Goal: Information Seeking & Learning: Learn about a topic

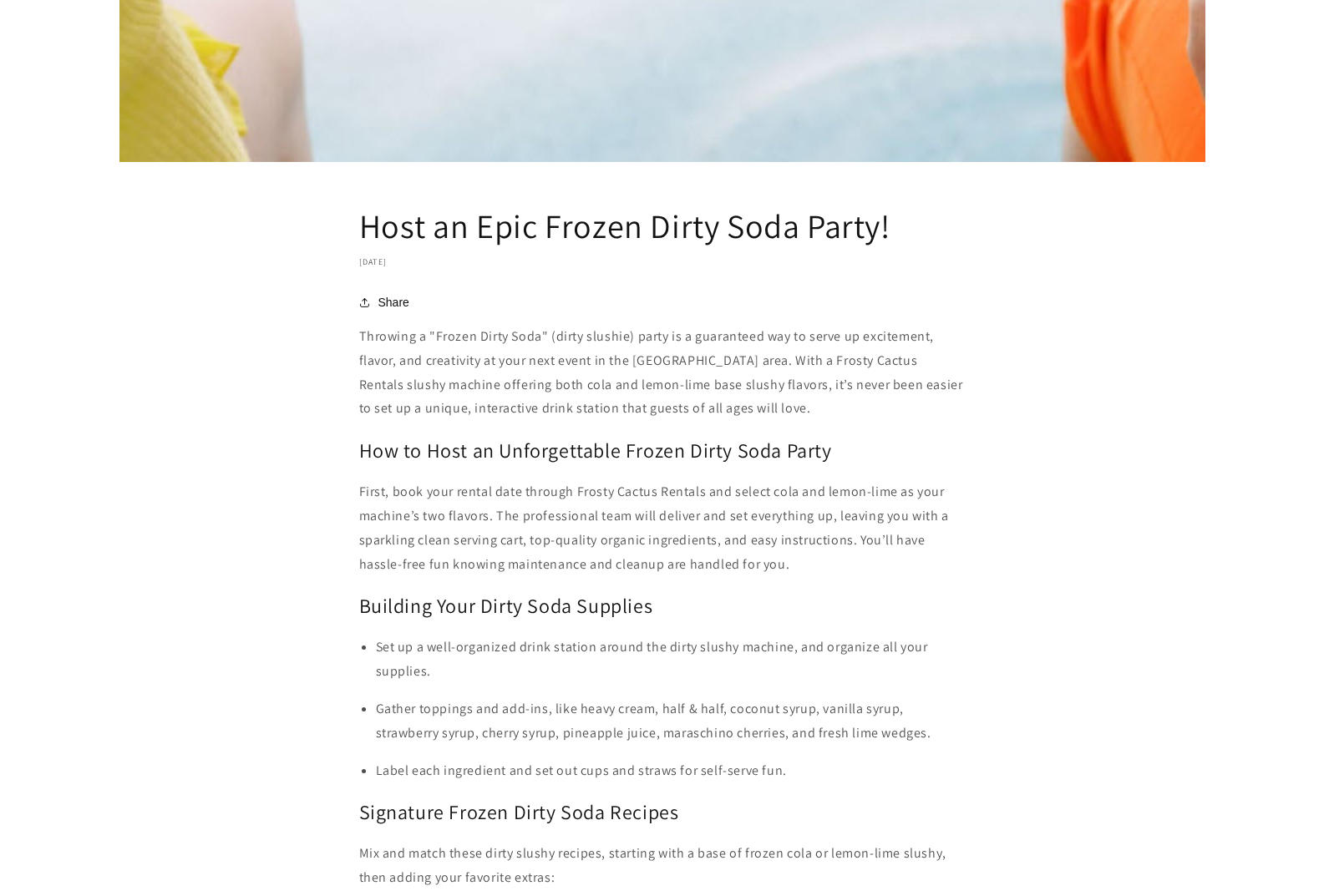
scroll to position [1503, 0]
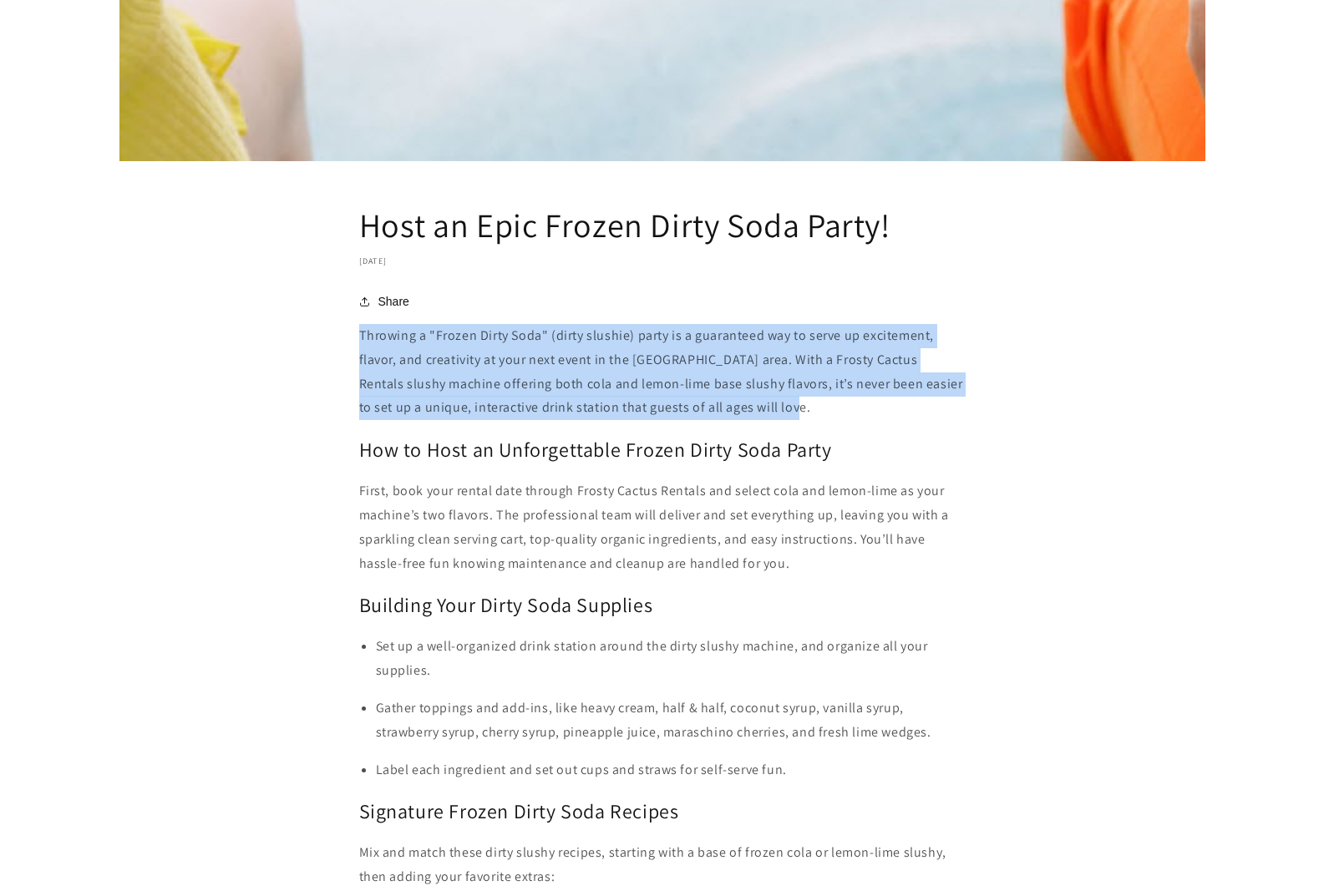
drag, startPoint x: 774, startPoint y: 406, endPoint x: 357, endPoint y: 341, distance: 422.0
click at [357, 341] on article "Host an Epic Frozen Dirty Soda Party! September 24, 2025 Share Share https://fr…" at bounding box center [662, 87] width 1324 height 2803
copy p "Throwing a "Frozen Dirty Soda" (dirty slushie) party is a guaranteed way to ser…"
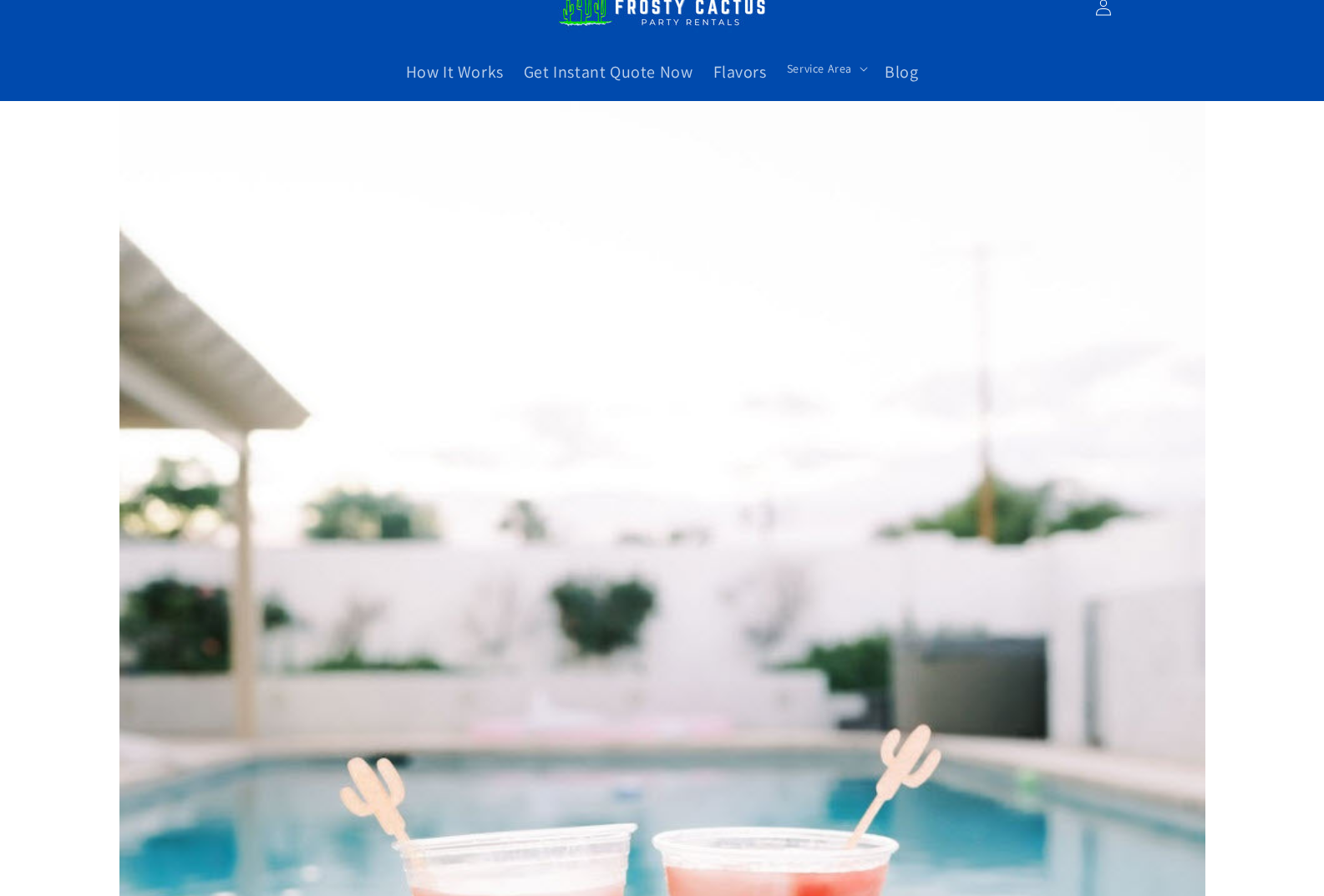
scroll to position [0, 0]
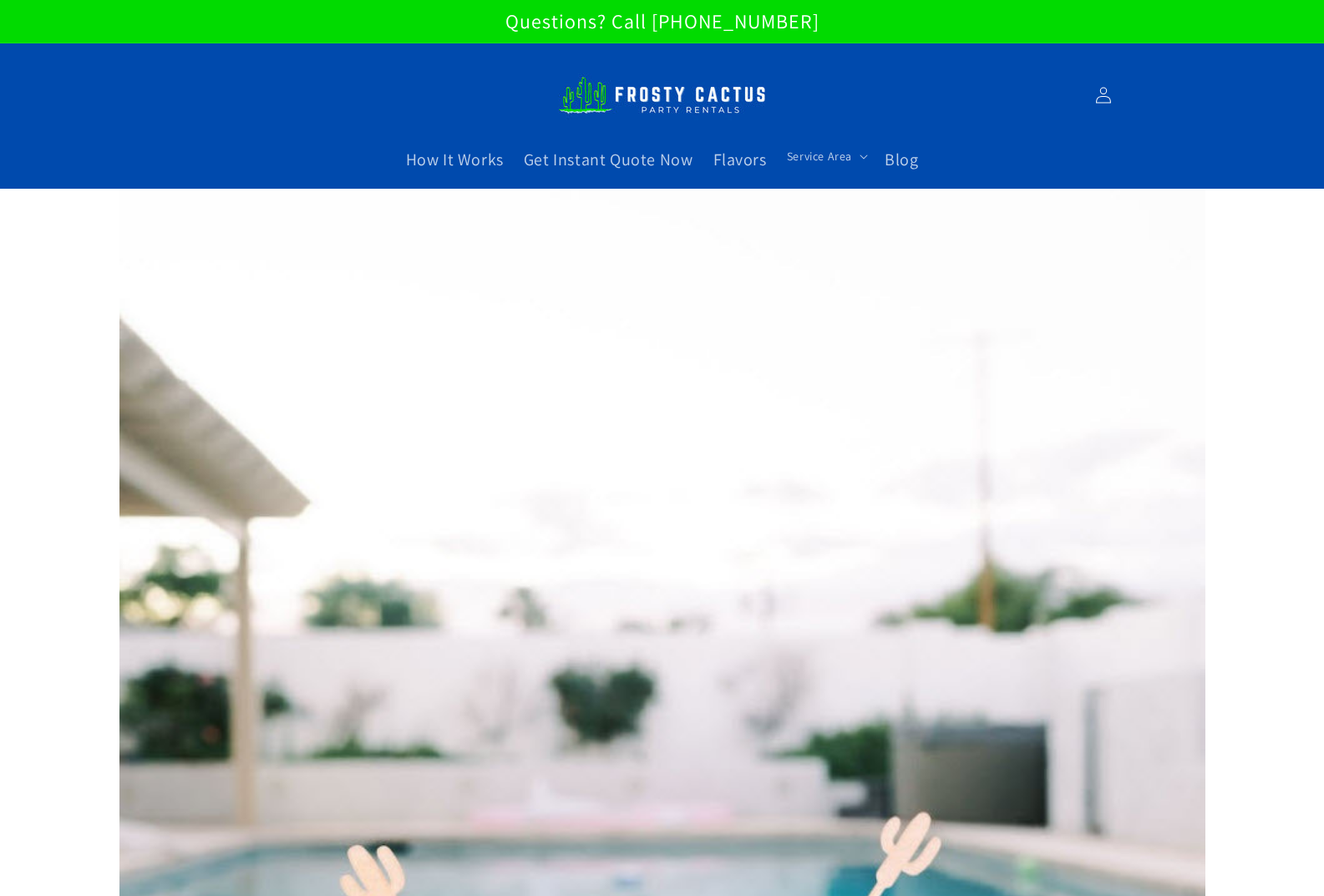
click at [659, 94] on img at bounding box center [662, 95] width 209 height 57
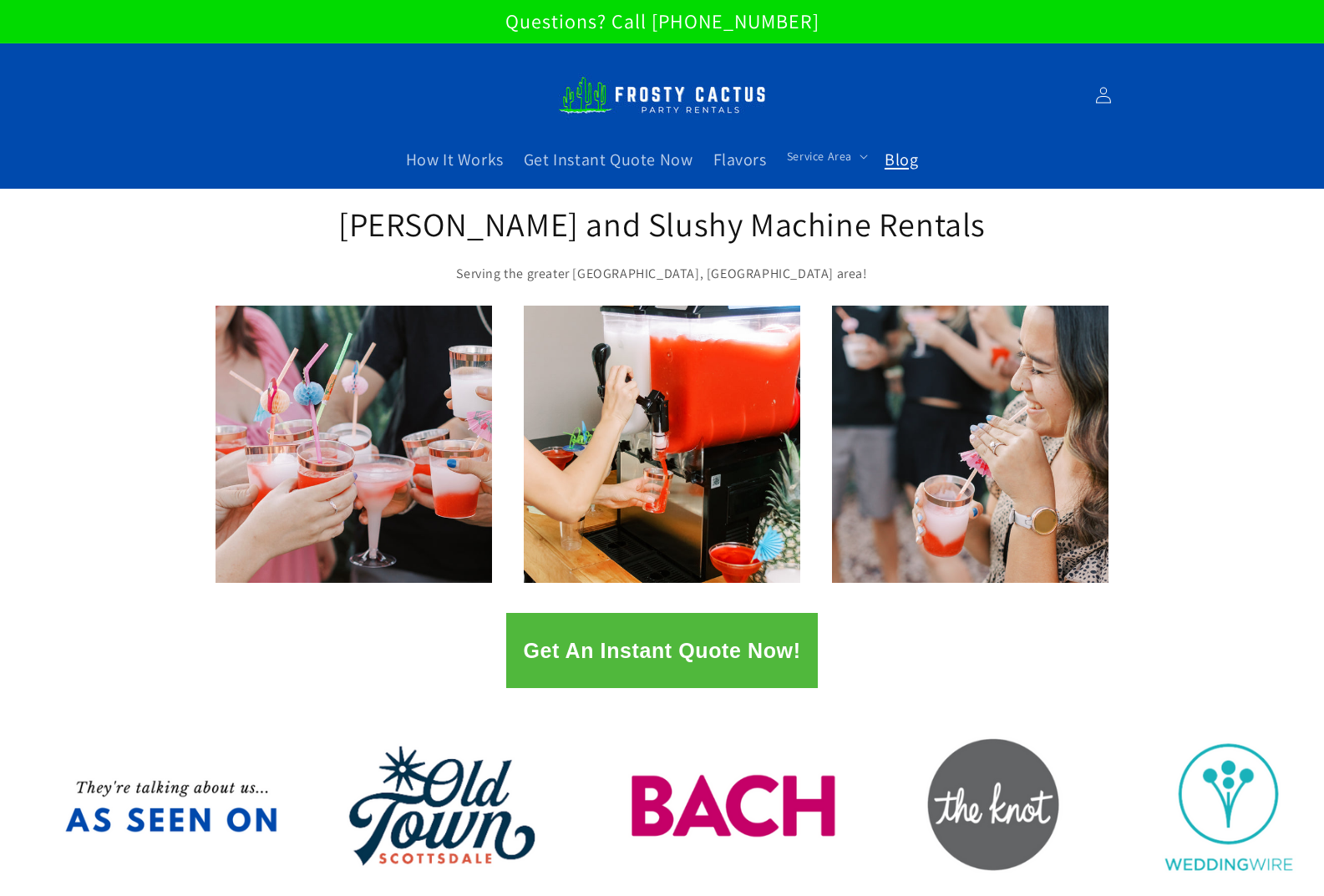
click at [896, 155] on span "Blog" at bounding box center [901, 159] width 34 height 22
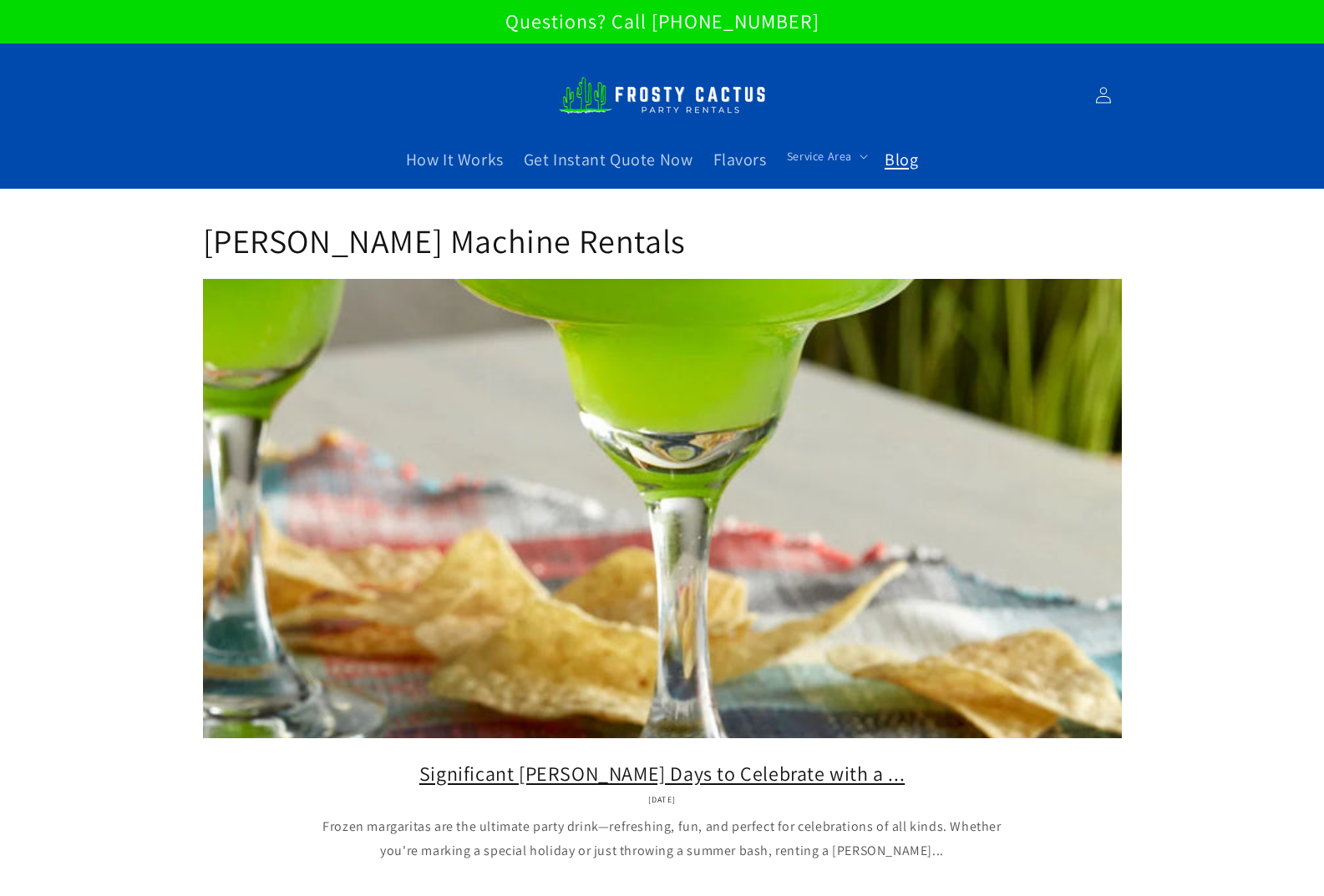
click at [816, 761] on link "Significant Margarita Days to Celebrate with a ..." at bounding box center [662, 774] width 869 height 26
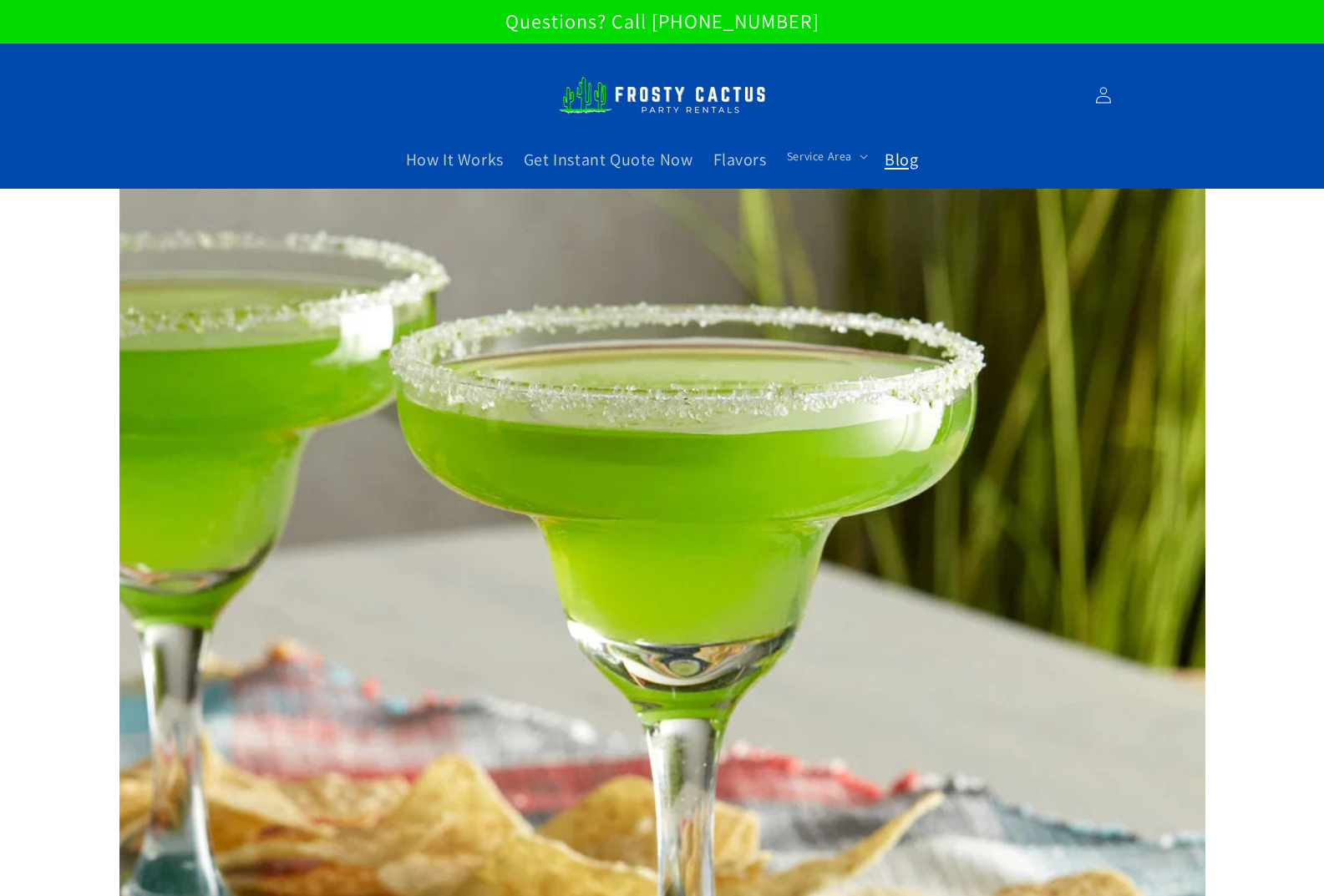
click at [886, 159] on span "Blog" at bounding box center [901, 159] width 34 height 22
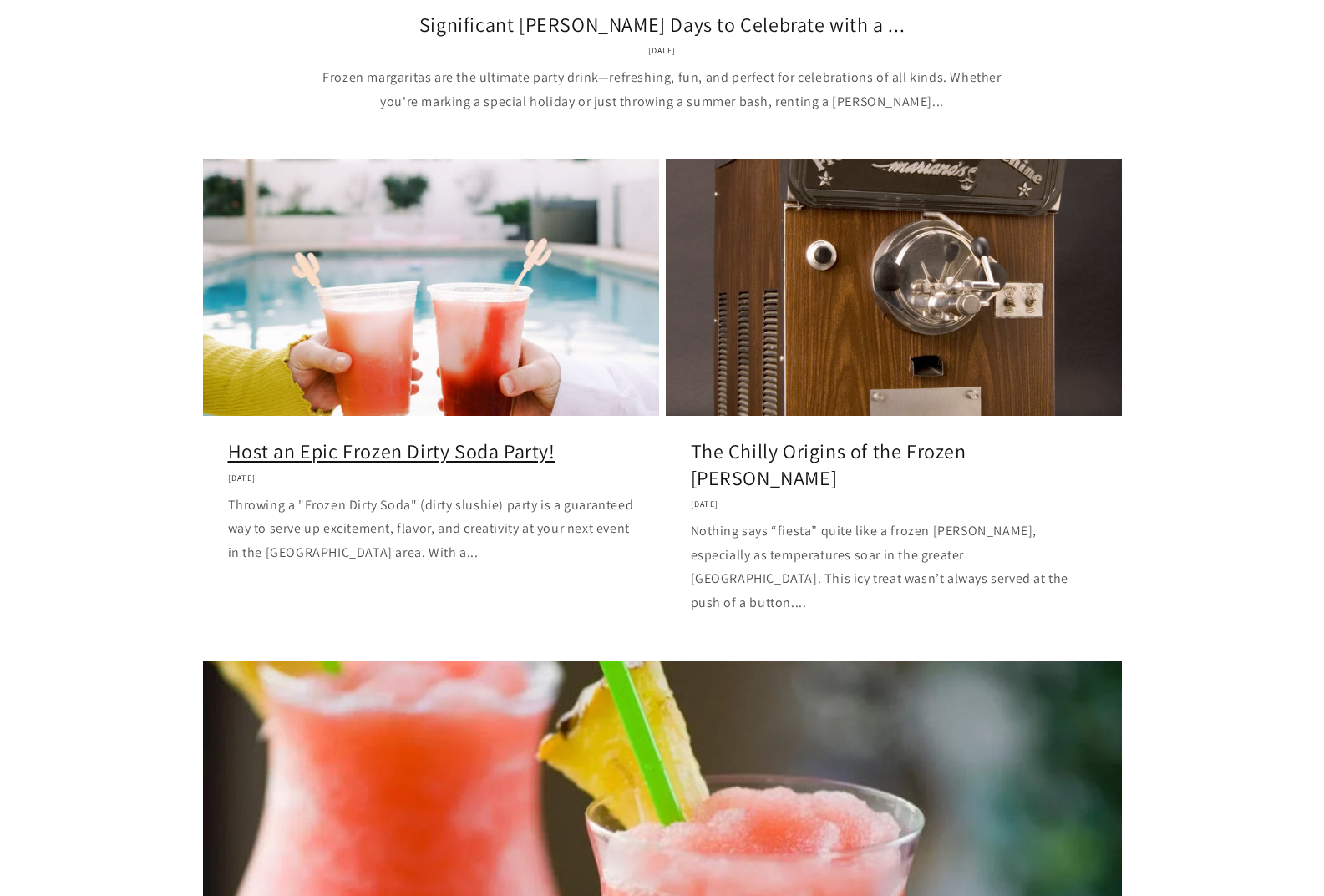
scroll to position [752, 0]
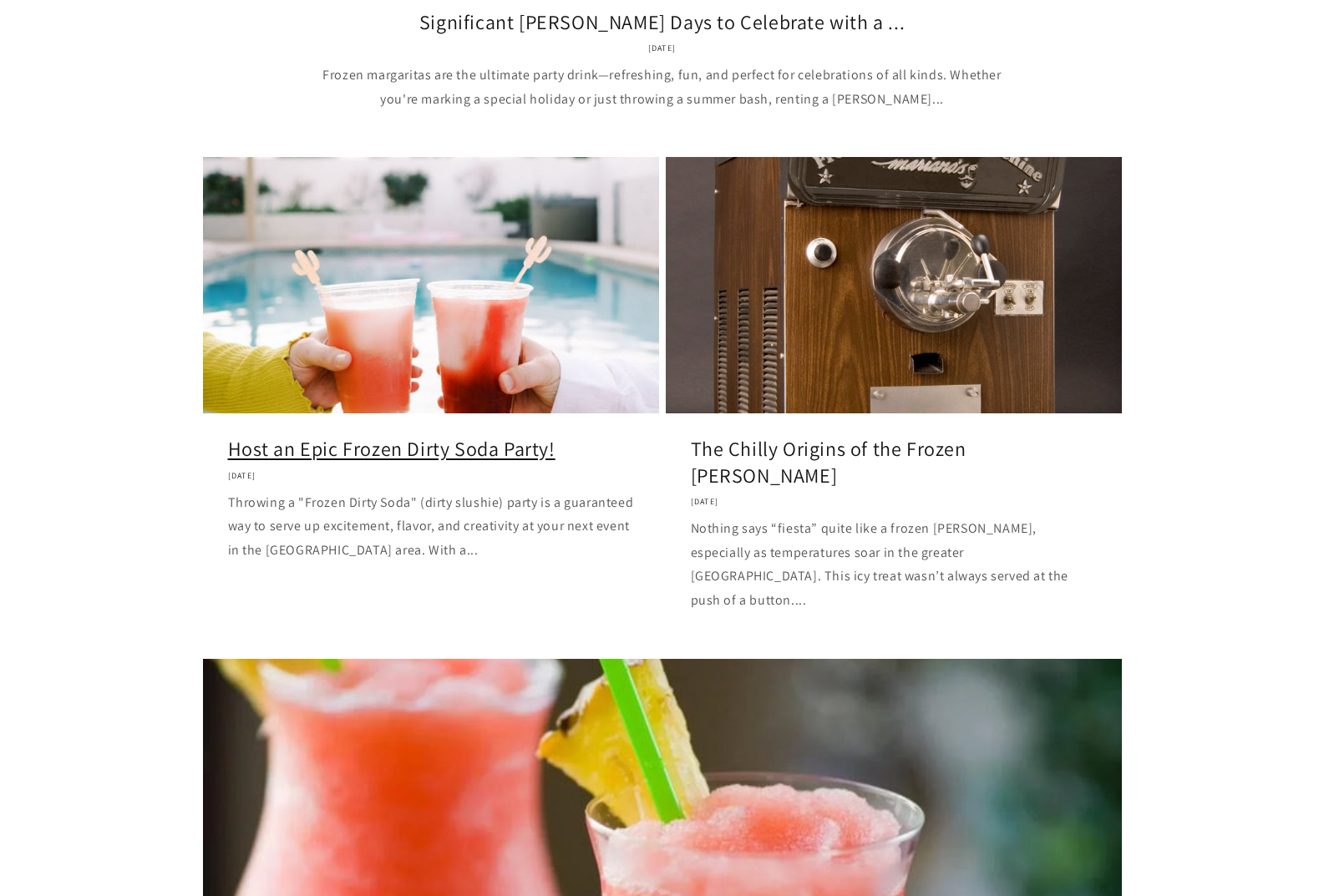
click at [510, 436] on link "Host an Epic Frozen Dirty Soda Party!" at bounding box center [431, 449] width 406 height 26
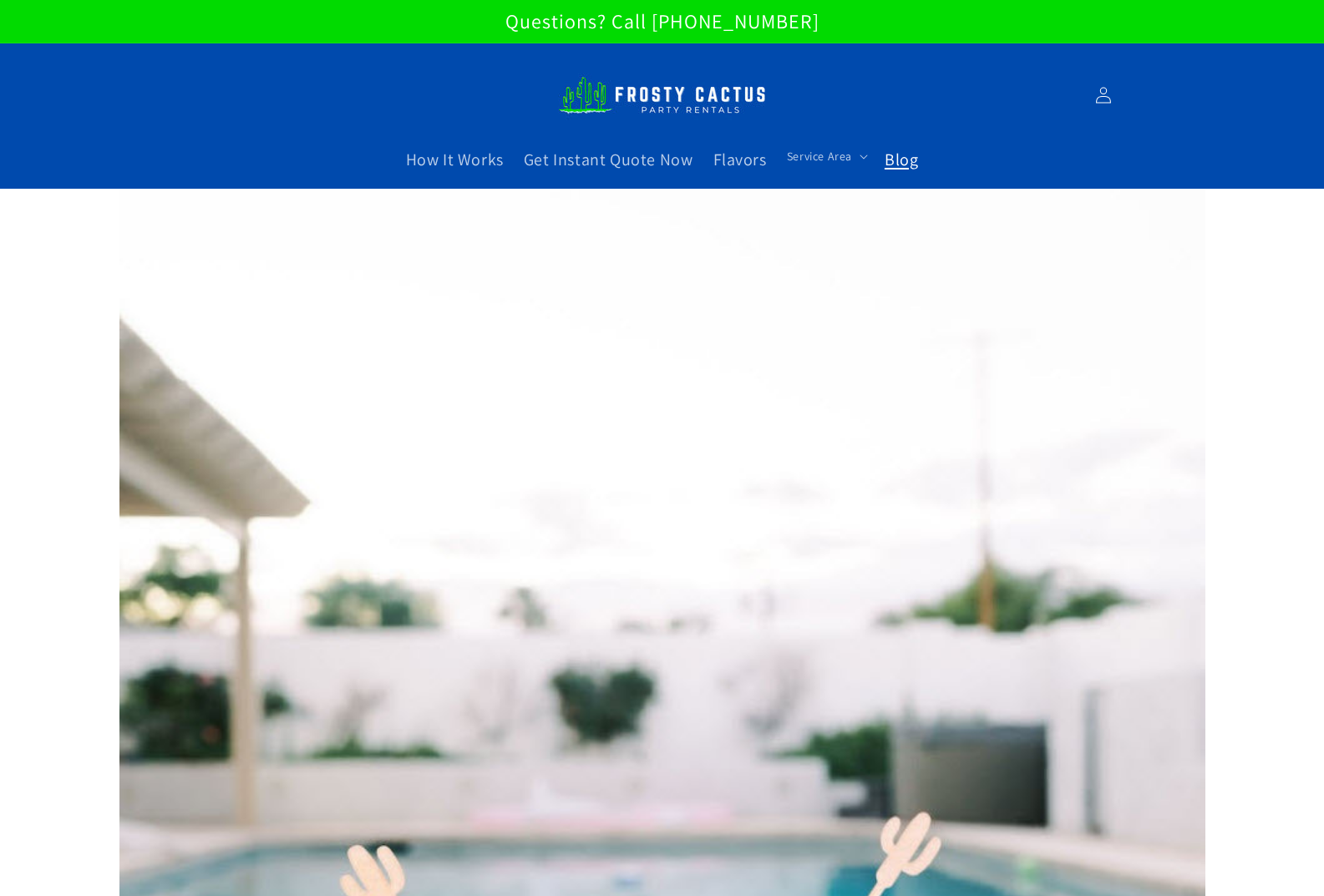
click at [900, 165] on span "Blog" at bounding box center [901, 159] width 34 height 22
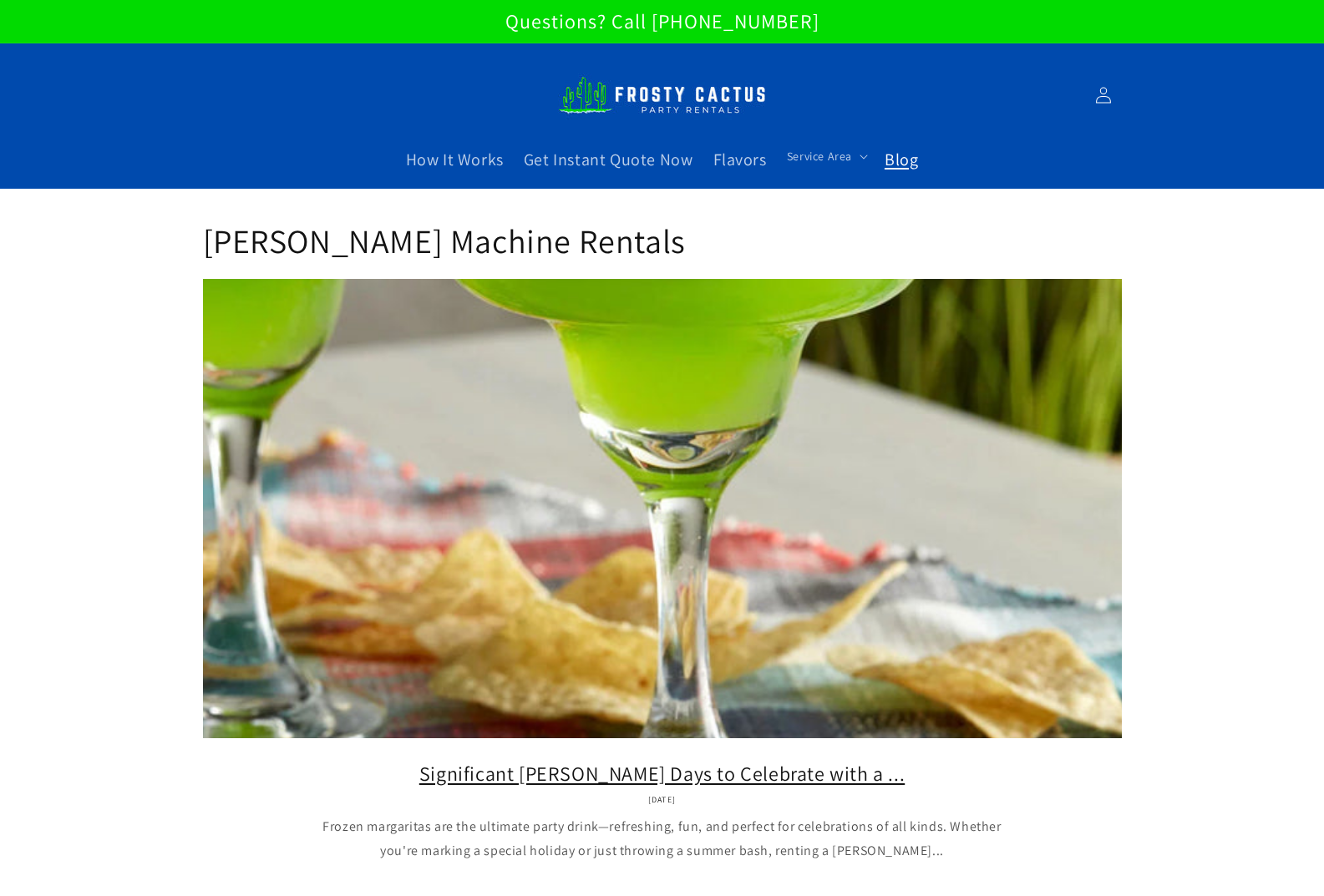
click at [611, 761] on link "Significant Margarita Days to Celebrate with a ..." at bounding box center [662, 774] width 869 height 26
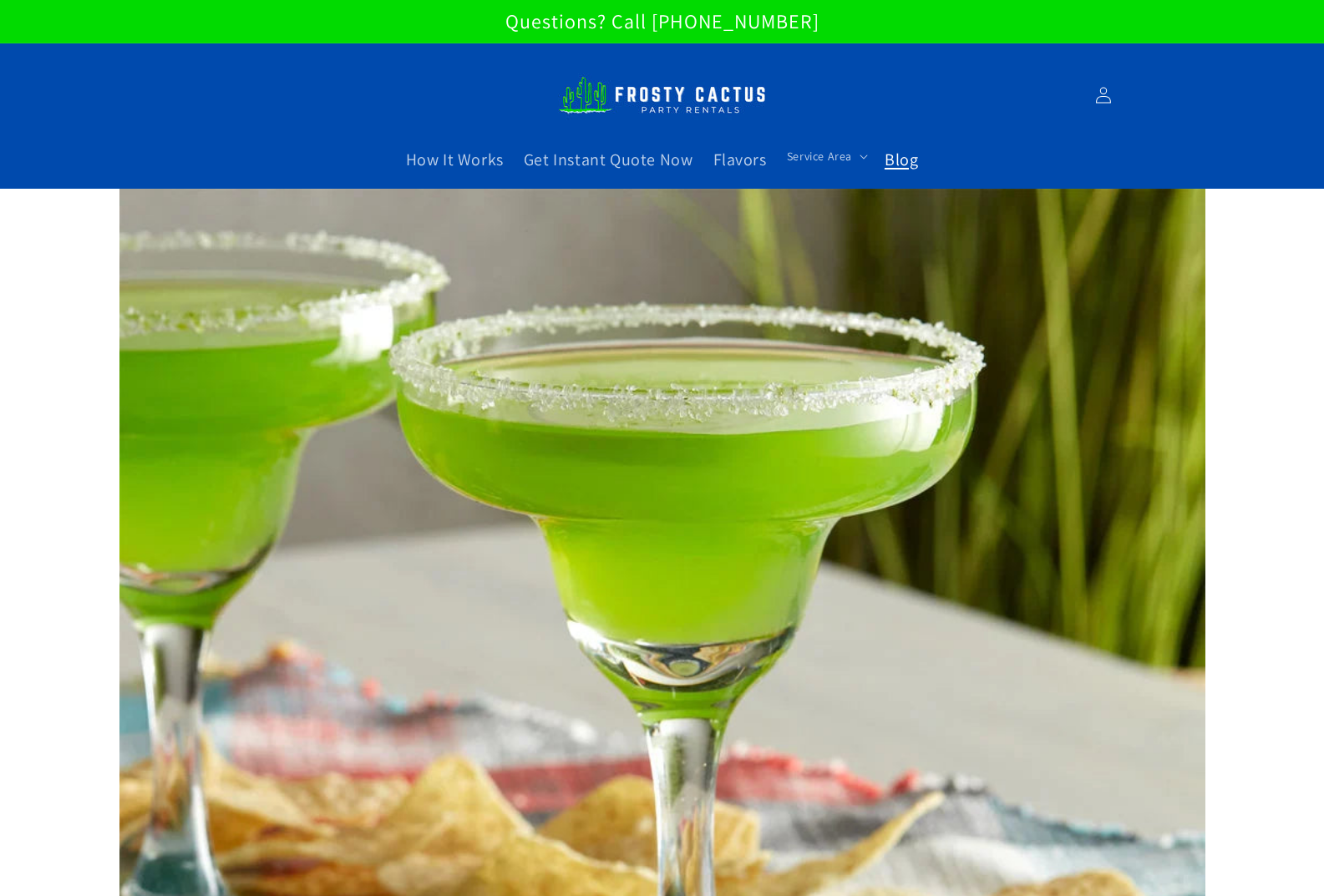
click at [911, 172] on link "Blog" at bounding box center [901, 159] width 54 height 42
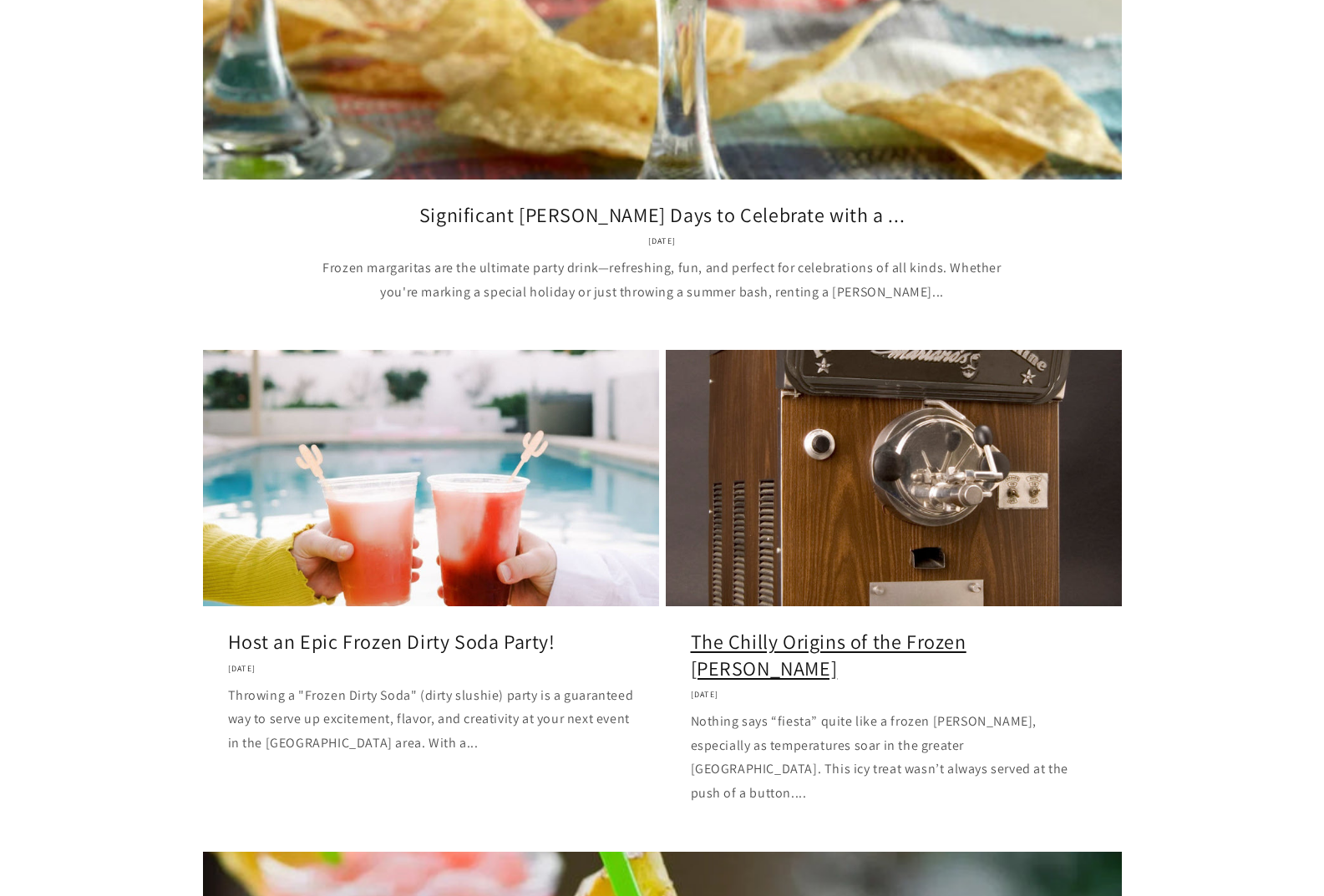
scroll to position [752, 0]
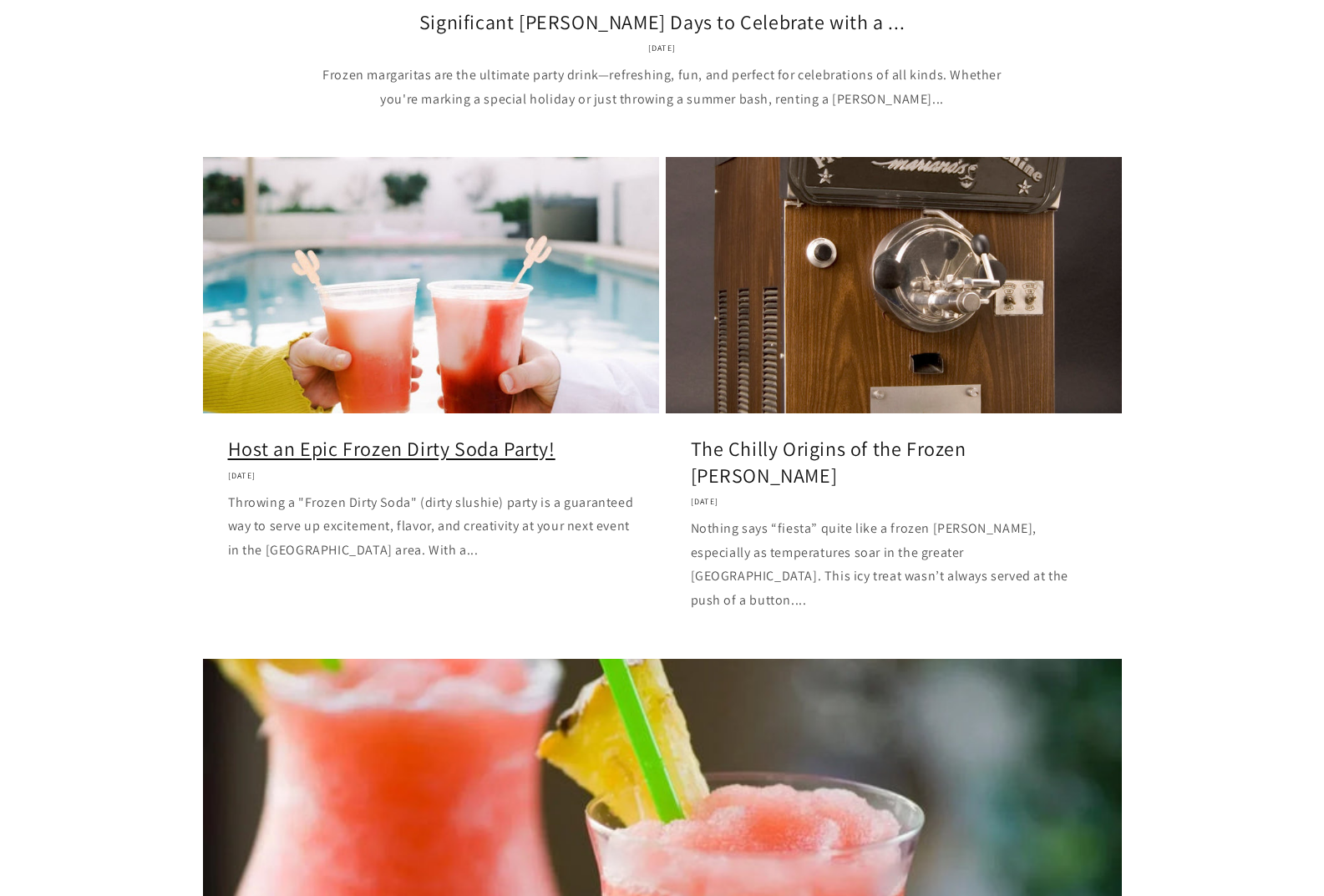
click at [344, 436] on link "Host an Epic Frozen Dirty Soda Party!" at bounding box center [431, 449] width 406 height 26
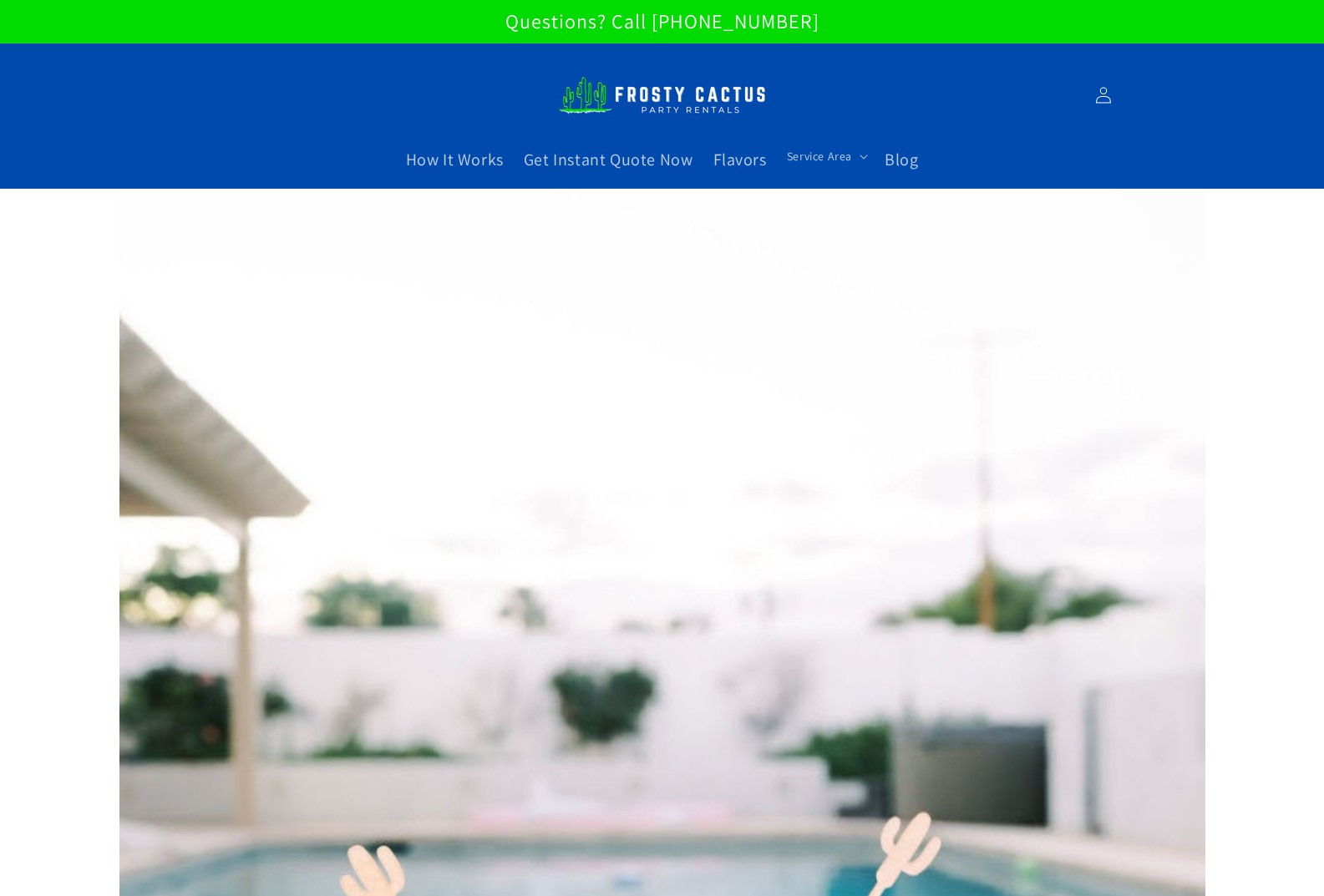
click at [635, 96] on img at bounding box center [662, 95] width 209 height 57
